Goal: Task Accomplishment & Management: Complete application form

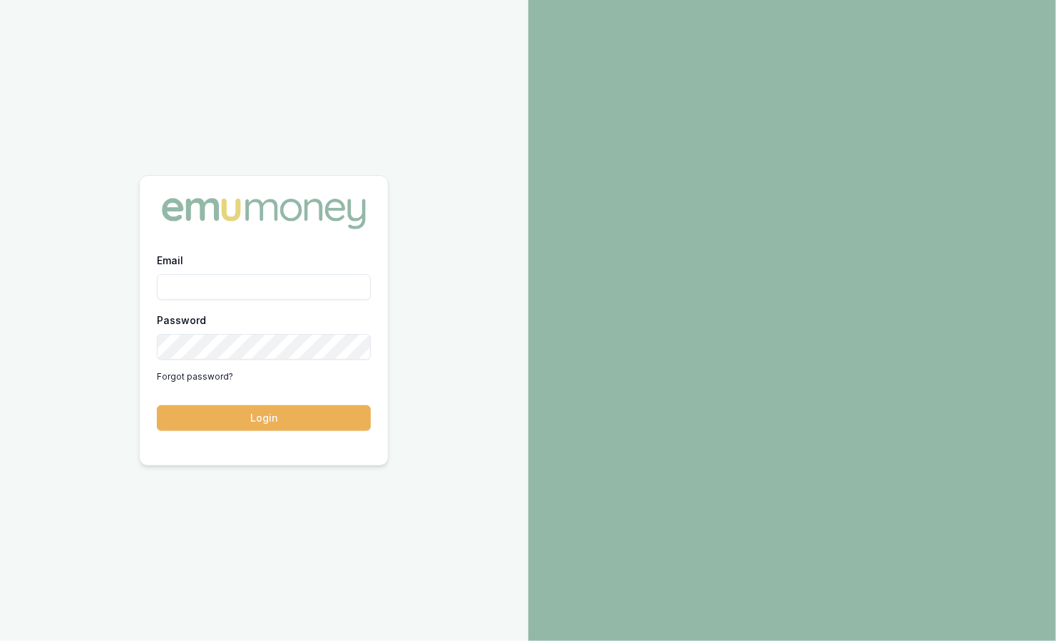
click at [212, 269] on div "Email" at bounding box center [264, 276] width 214 height 48
click at [272, 288] on input "Email" at bounding box center [264, 287] width 214 height 26
